Goal: Find contact information: Find contact information

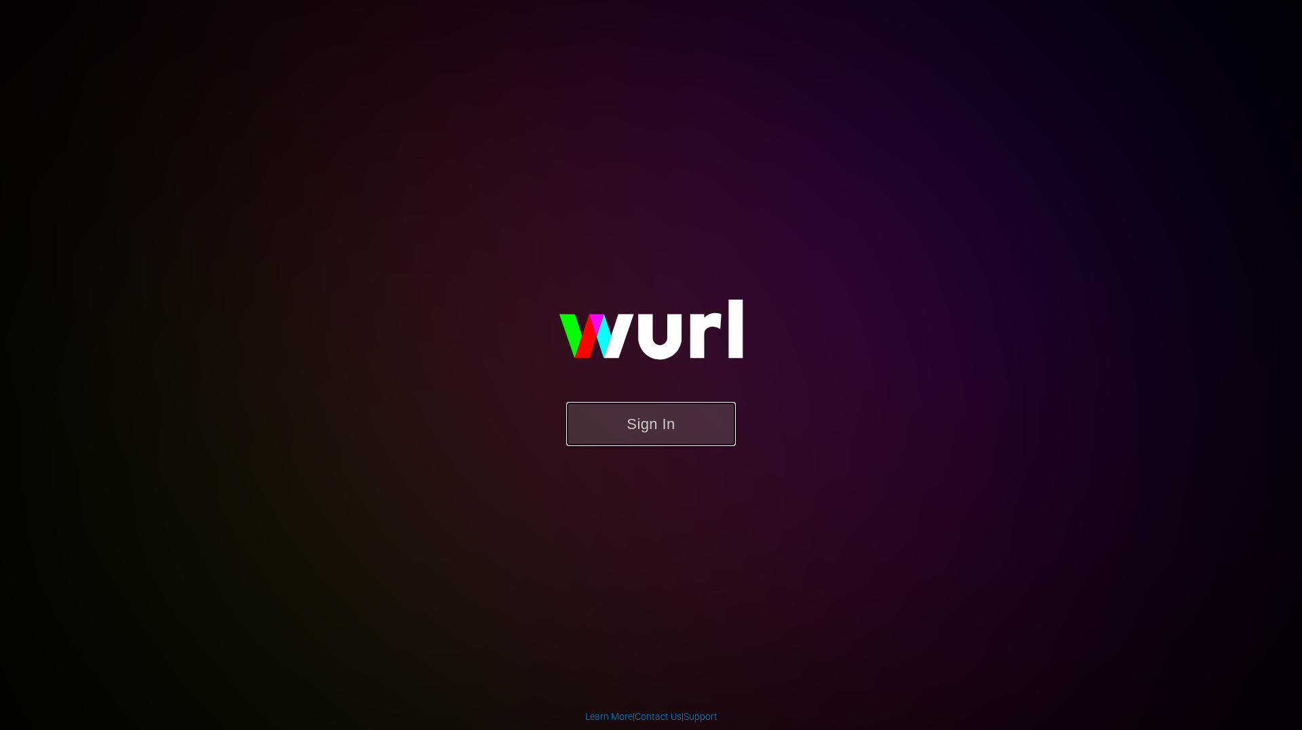
click at [652, 431] on button "Sign In" at bounding box center [651, 424] width 170 height 44
click at [650, 713] on link "Contact Us" at bounding box center [658, 716] width 47 height 11
